Goal: Task Accomplishment & Management: Manage account settings

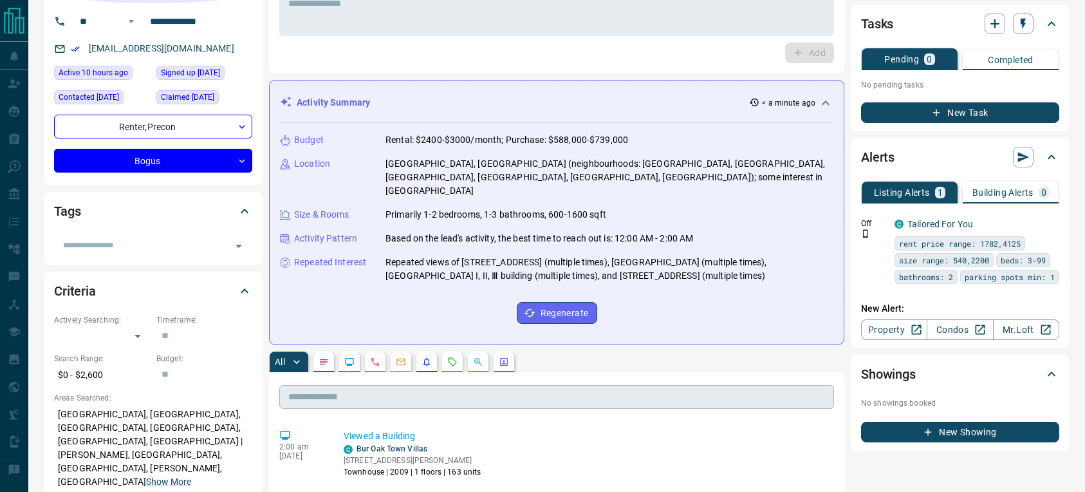
scroll to position [97, 0]
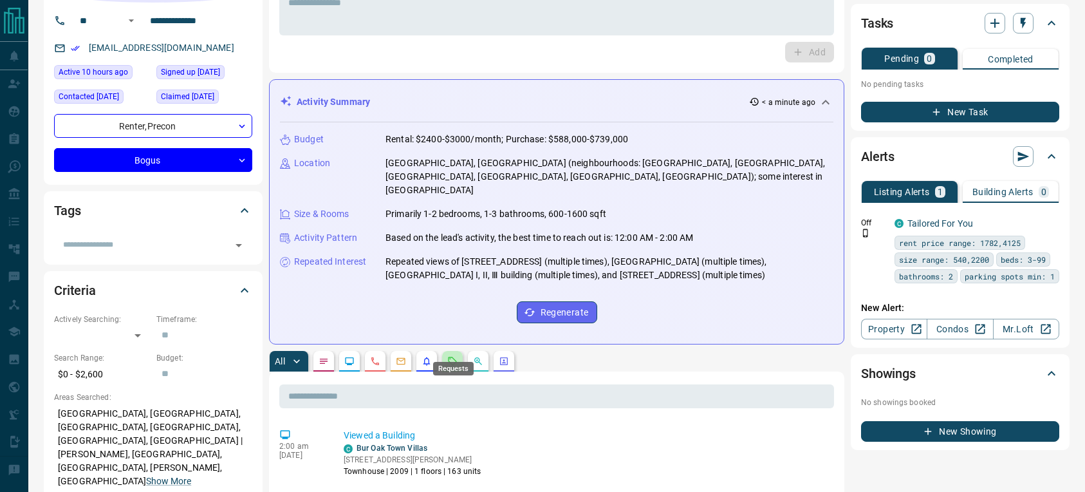
click at [449, 356] on icon "Requests" at bounding box center [452, 361] width 10 height 10
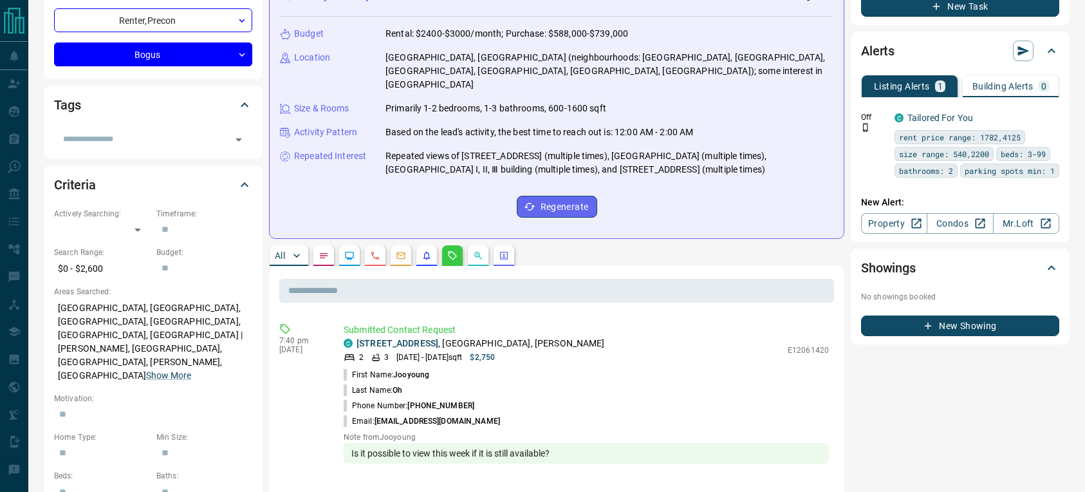
scroll to position [0, 0]
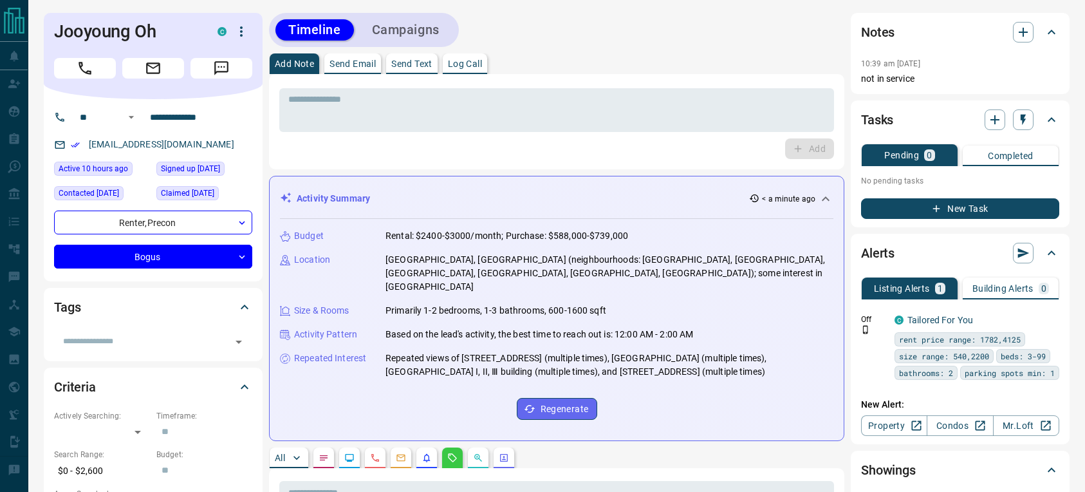
click at [352, 62] on p "Send Email" at bounding box center [352, 63] width 46 height 9
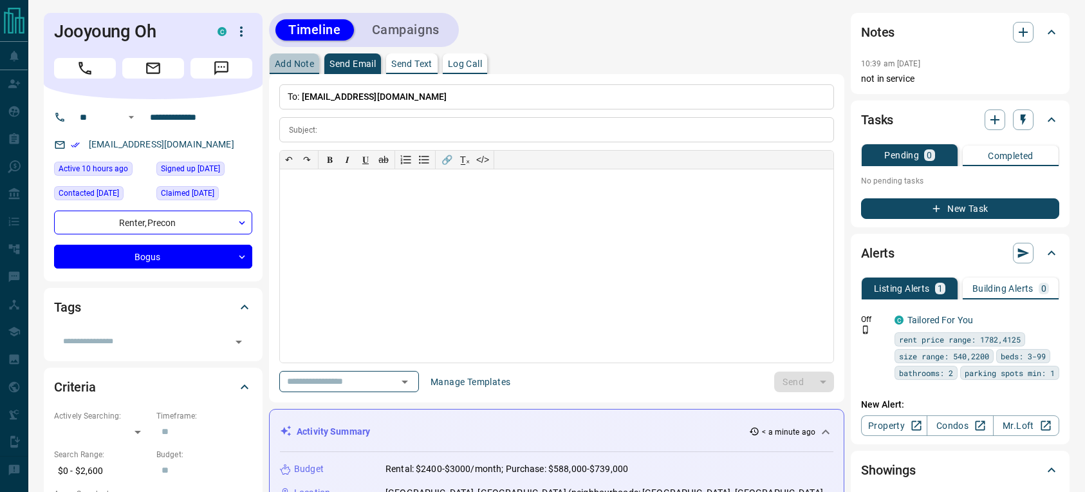
click at [284, 67] on p "Add Note" at bounding box center [294, 63] width 39 height 9
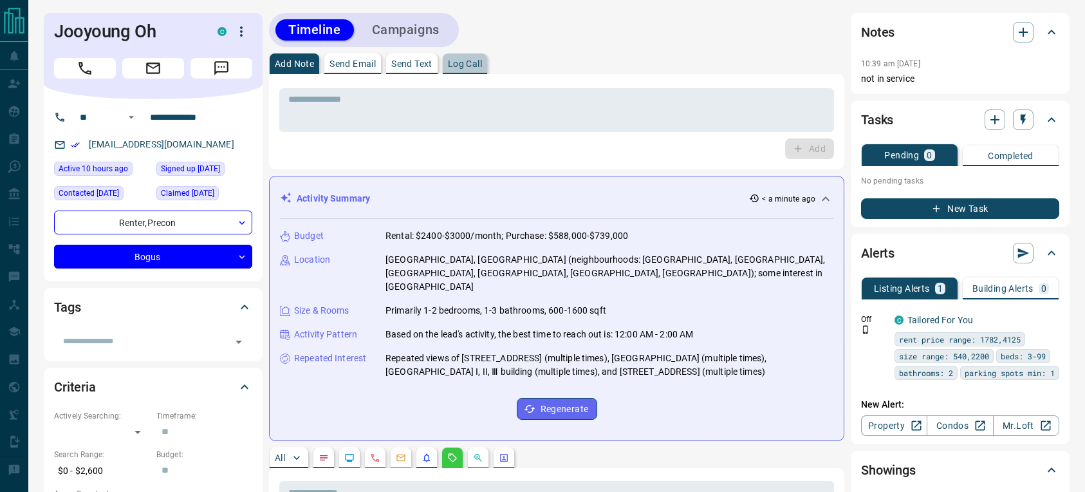
click at [461, 70] on button "Log Call" at bounding box center [465, 63] width 44 height 21
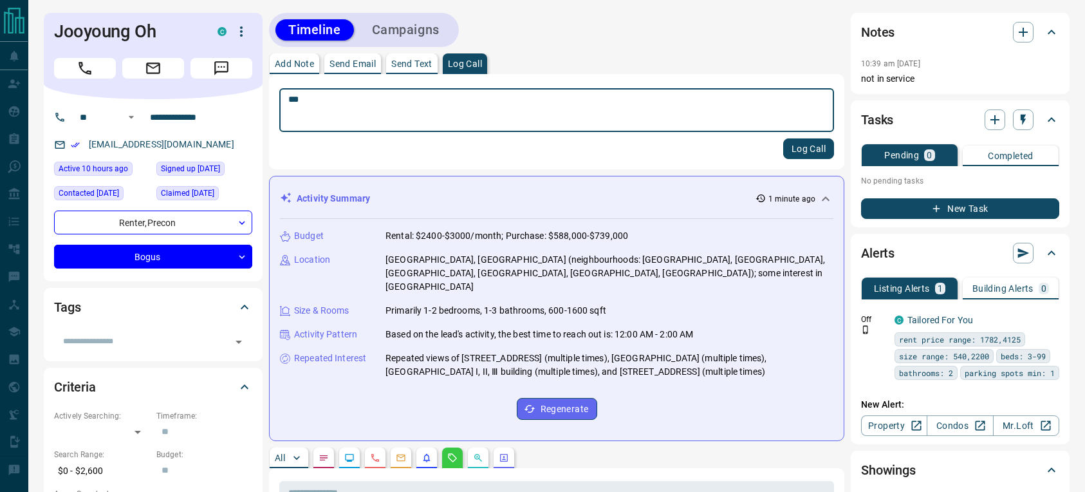
type textarea "***"
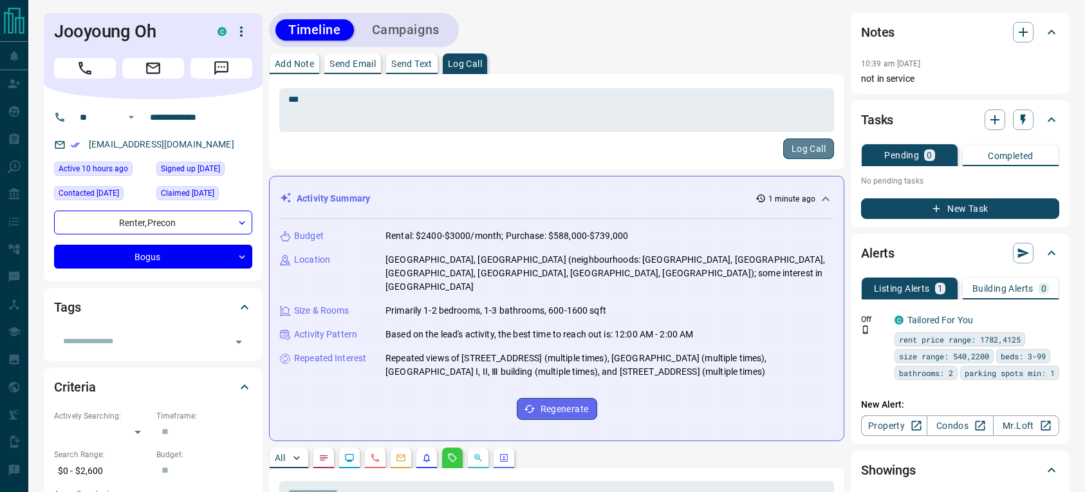
click at [798, 147] on button "Log Call" at bounding box center [808, 148] width 51 height 21
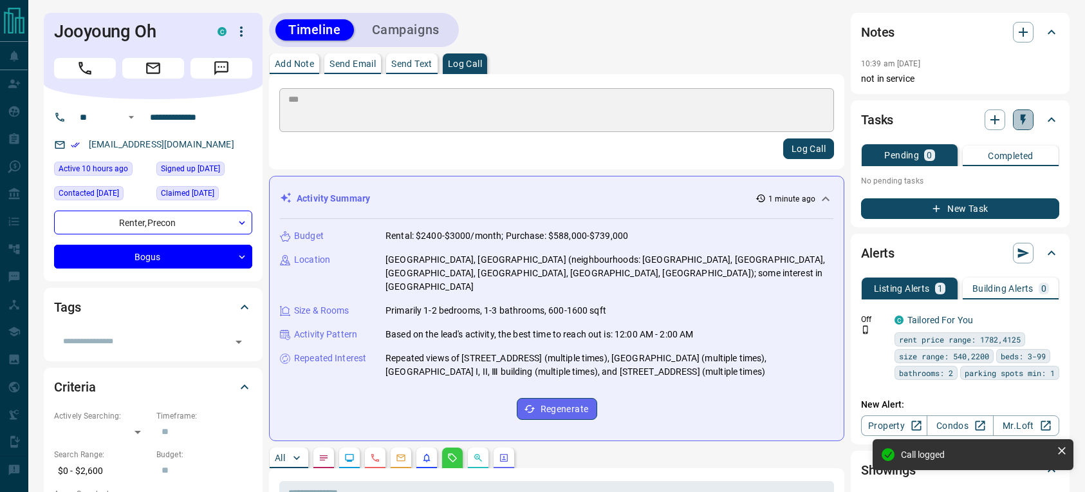
click at [1019, 125] on icon "button" at bounding box center [1022, 119] width 13 height 13
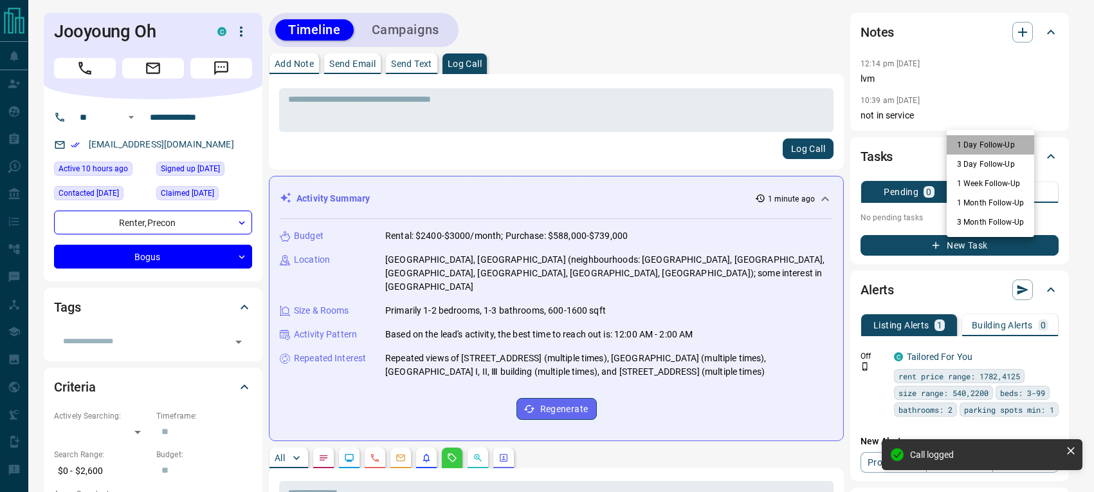
click at [970, 143] on li "1 Day Follow-Up" at bounding box center [990, 144] width 87 height 19
